Goal: Find contact information: Find contact information

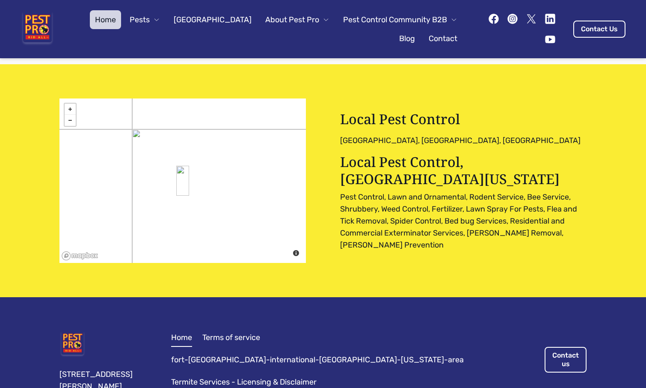
scroll to position [2647, 0]
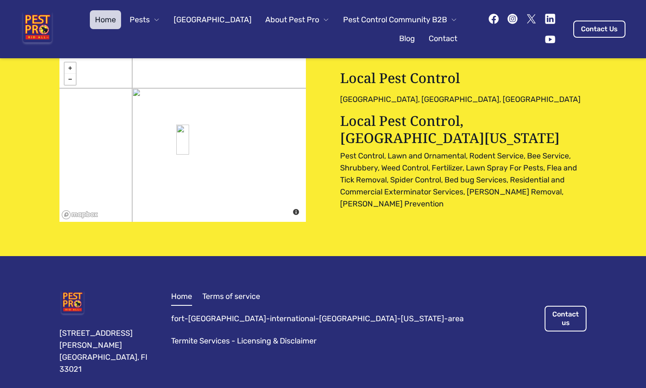
click at [134, 18] on span "Pests" at bounding box center [140, 20] width 20 height 12
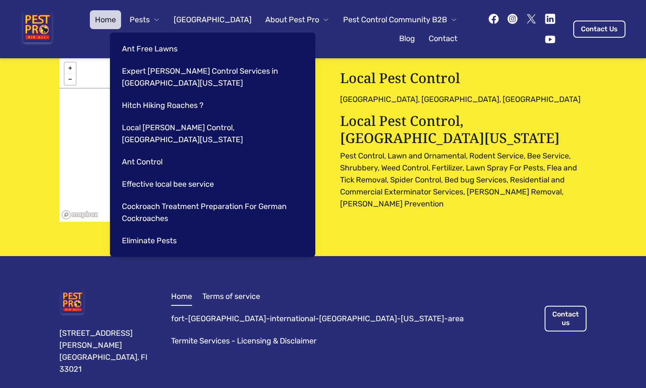
click at [134, 18] on span "Pests" at bounding box center [140, 20] width 20 height 12
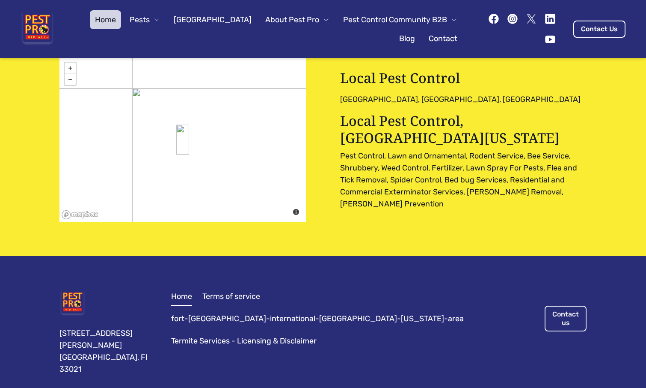
click at [567, 306] on link "Contact us" at bounding box center [566, 319] width 42 height 26
click at [561, 306] on link "Contact us" at bounding box center [566, 319] width 42 height 26
click at [561, 273] on div "Home Pests [GEOGRAPHIC_DATA] About Pest Pro Pest Control Community B2B Blog Con…" at bounding box center [323, 194] width 646 height 388
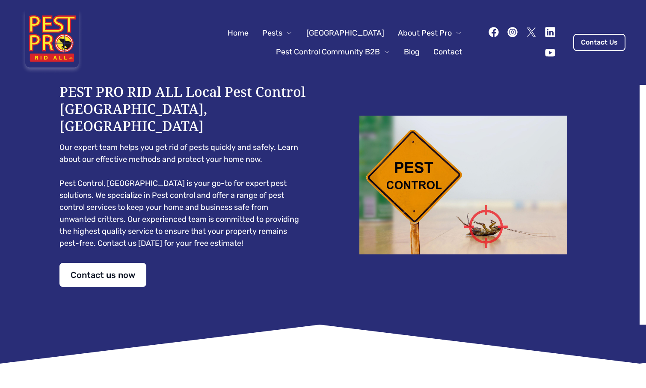
scroll to position [59, 0]
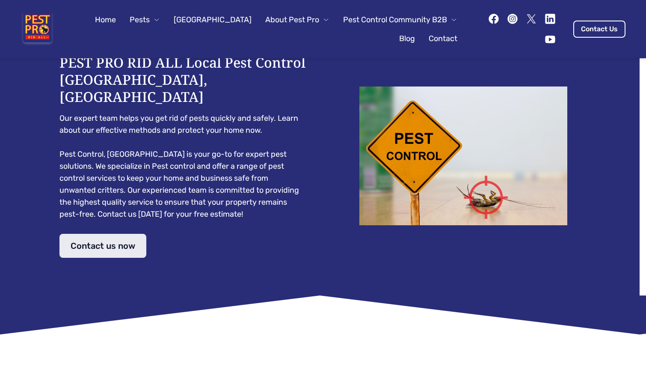
click at [106, 234] on link "Contact us now" at bounding box center [102, 246] width 87 height 24
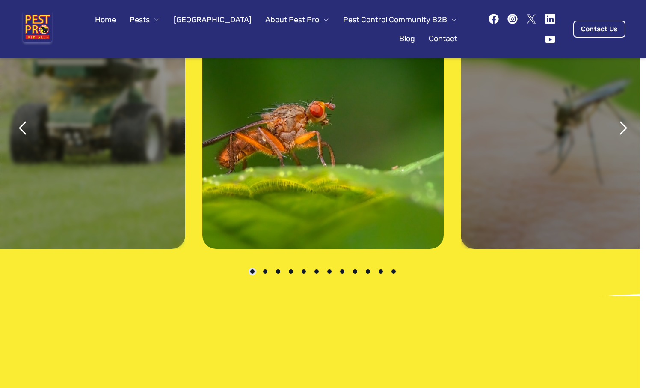
scroll to position [1748, 0]
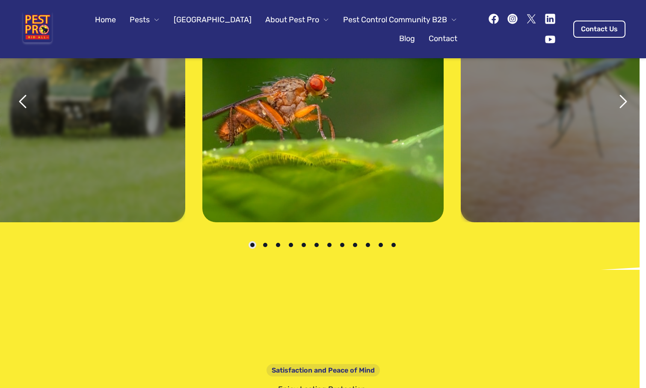
click at [507, 19] on icon at bounding box center [512, 19] width 10 height 10
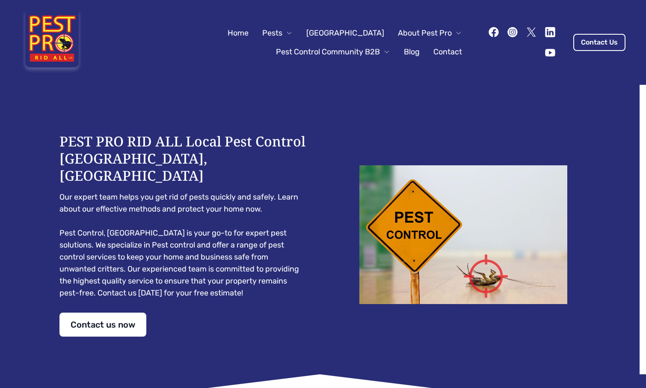
scroll to position [0, 0]
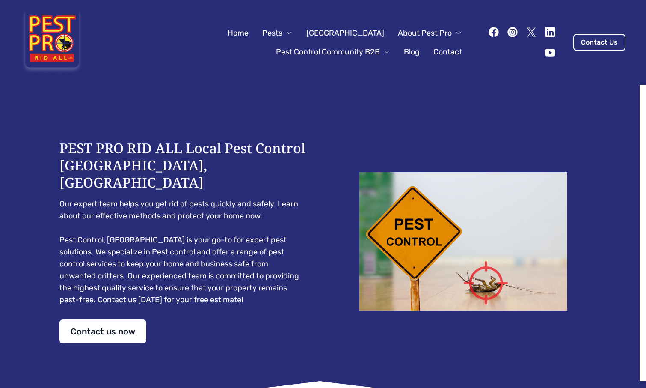
click at [432, 51] on link "Contact" at bounding box center [447, 51] width 39 height 19
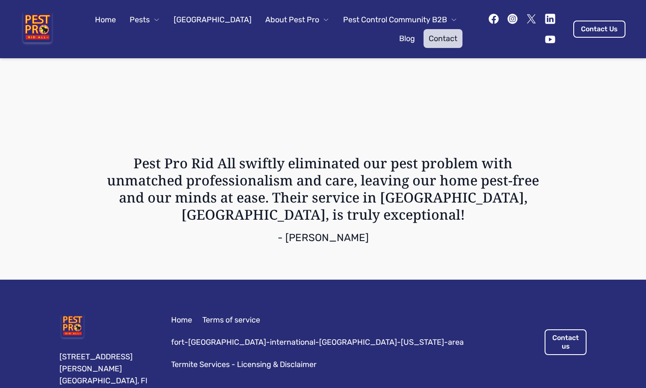
scroll to position [1009, 0]
